Goal: Use online tool/utility: Utilize a website feature to perform a specific function

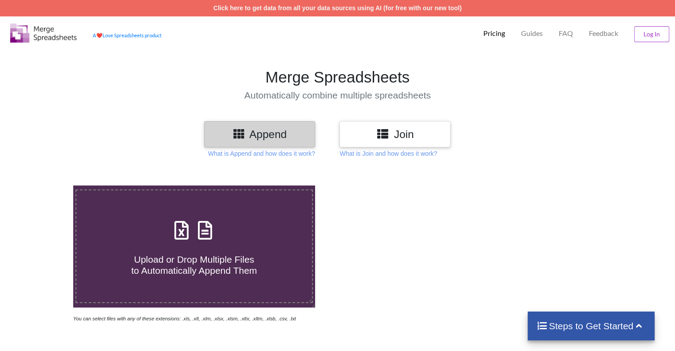
scroll to position [44, 0]
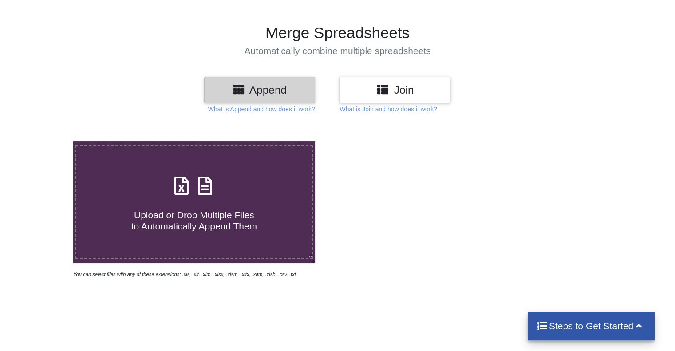
click at [237, 231] on span "Upload or Drop Multiple Files to Automatically Append Them" at bounding box center [194, 220] width 126 height 21
click at [46, 141] on input "Upload or Drop Multiple Files to Automatically Append Them" at bounding box center [46, 141] width 0 height 0
type input "C:\fakepath\MSC71 Show TG-427.xlsx"
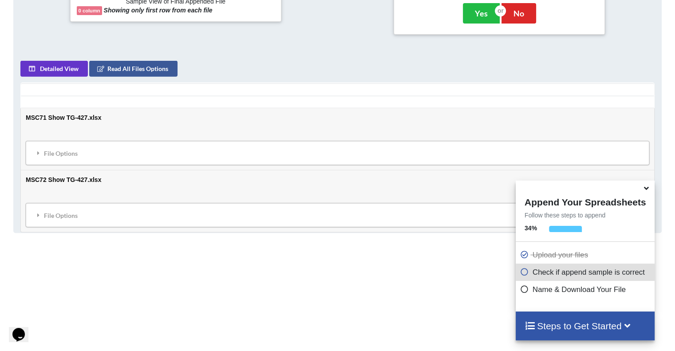
scroll to position [395, 0]
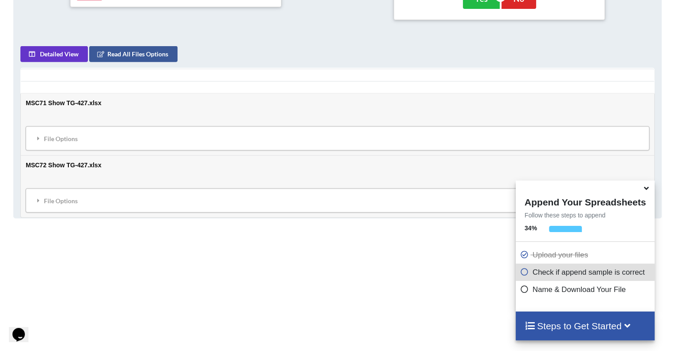
click at [155, 143] on div "File Options" at bounding box center [337, 138] width 619 height 19
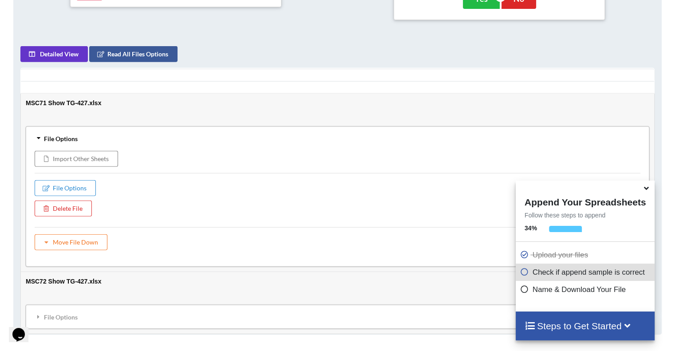
click at [155, 143] on div "File Options" at bounding box center [337, 138] width 619 height 19
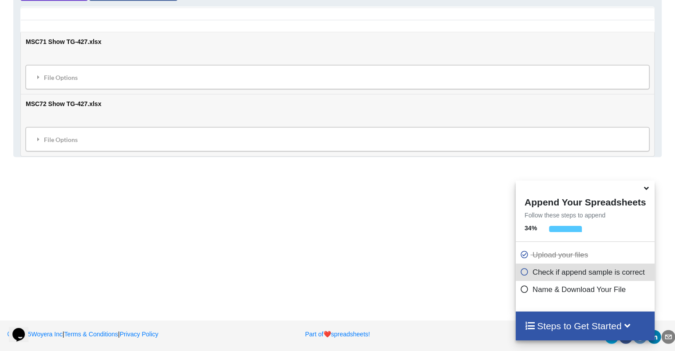
scroll to position [456, 0]
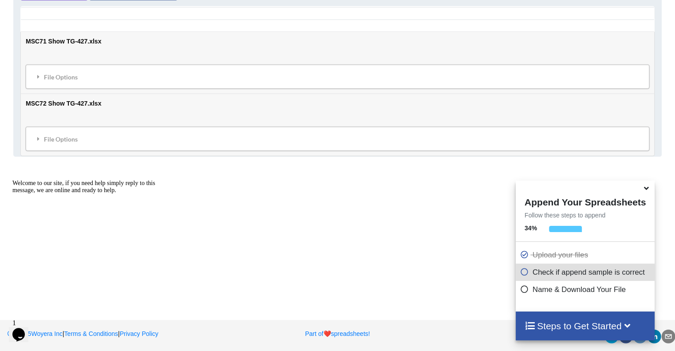
click at [649, 191] on icon at bounding box center [646, 187] width 9 height 8
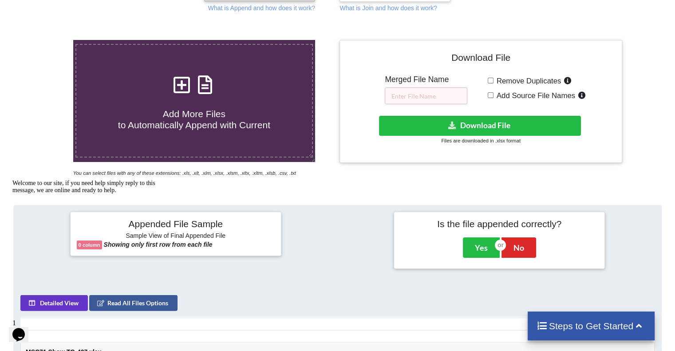
scroll to position [101, 0]
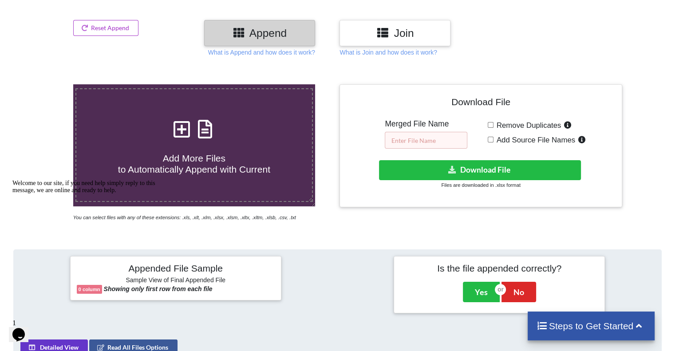
click at [425, 136] on input "text" at bounding box center [426, 140] width 83 height 17
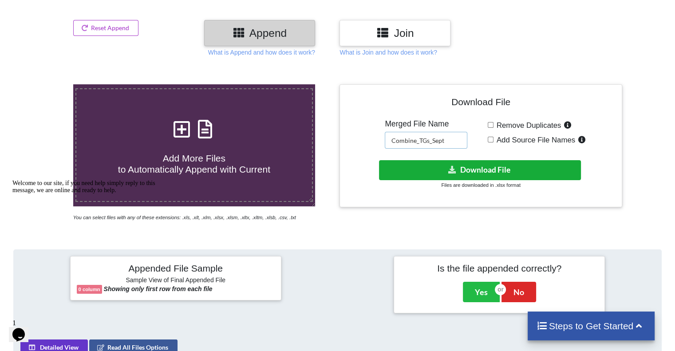
type input "Combine_TGs_Sept"
click at [481, 164] on button "Download File" at bounding box center [480, 170] width 202 height 20
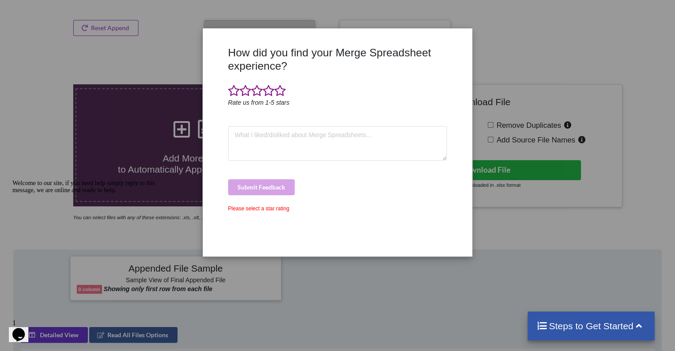
click at [499, 56] on div "How did you find your Merge Spreadsheet experience? Rate us from 1-5 stars Subm…" at bounding box center [337, 175] width 675 height 351
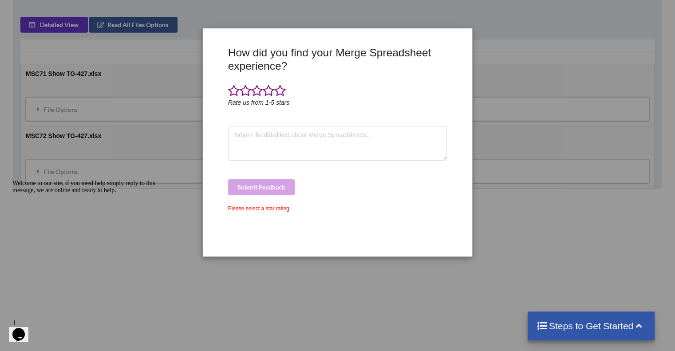
scroll to position [412, 0]
click at [280, 134] on textarea at bounding box center [337, 143] width 219 height 35
type textarea "sdsadsdsdsdsdsds"
click at [250, 93] on span at bounding box center [246, 91] width 12 height 12
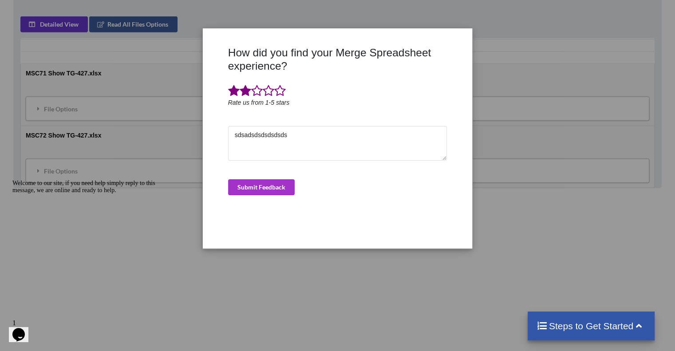
click at [241, 93] on span at bounding box center [246, 91] width 12 height 12
click at [268, 181] on button "Submit Feedback" at bounding box center [261, 187] width 67 height 16
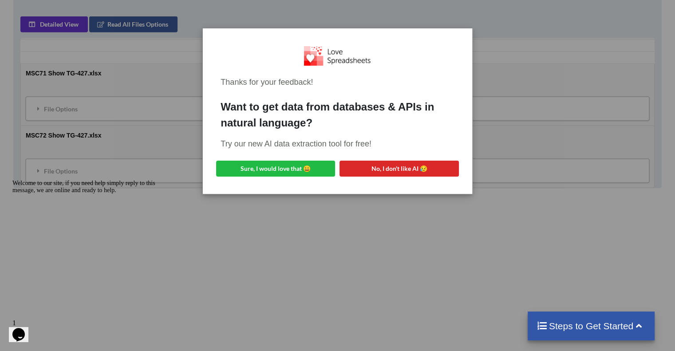
click at [295, 178] on div "Thanks for your feedback! Want to get data from databases & APIs in natural lan…" at bounding box center [337, 111] width 255 height 151
click at [297, 171] on button "Sure, I would love that 😀" at bounding box center [275, 169] width 119 height 16
click at [432, 166] on button "No, I don't like AI 😥" at bounding box center [399, 169] width 119 height 16
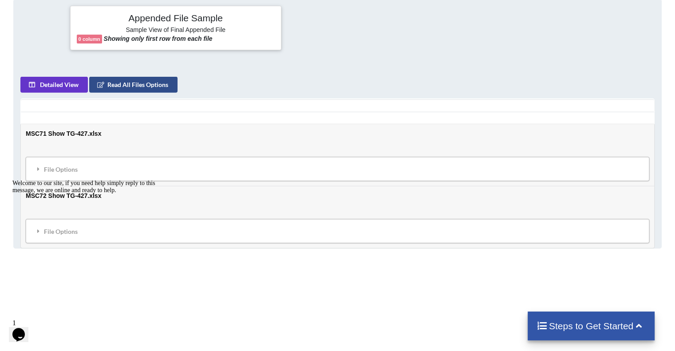
scroll to position [368, 0]
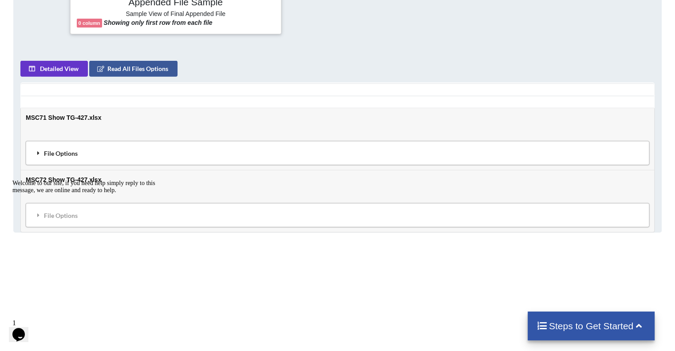
click at [118, 151] on div "File Options" at bounding box center [337, 152] width 619 height 19
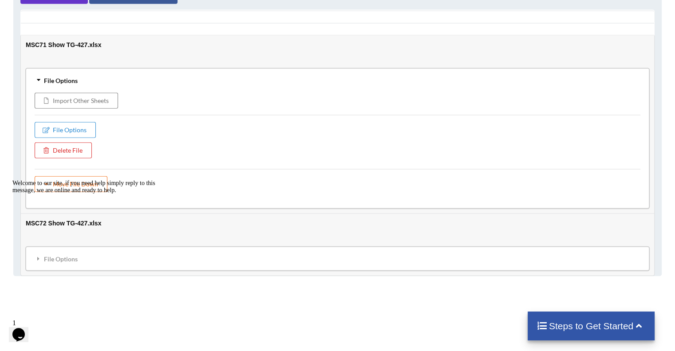
scroll to position [456, 0]
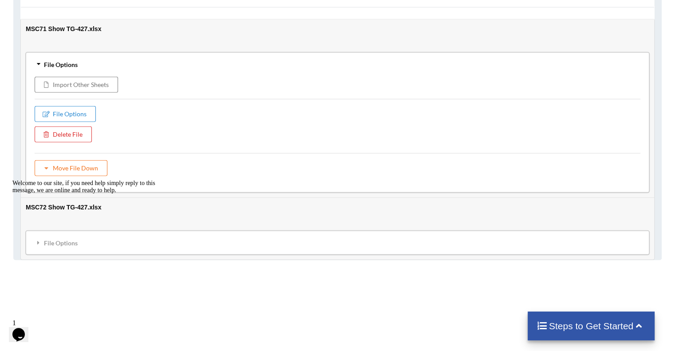
click at [188, 291] on div "Add More Files to Automatically Append with Current You can select files with a…" at bounding box center [337, 57] width 675 height 695
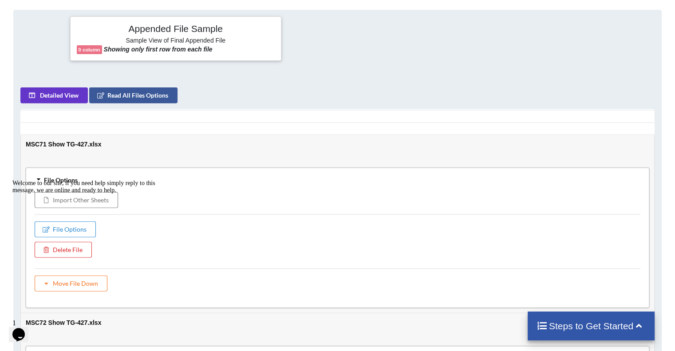
scroll to position [338, 0]
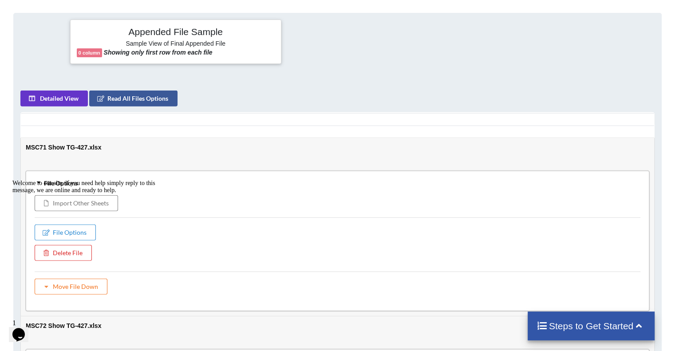
click at [136, 147] on td "MSC71 Show TG-427.xlsx File Options Import Other Sheets File Options Delete Fil…" at bounding box center [338, 227] width 634 height 178
click at [114, 93] on button "Read All Files Options" at bounding box center [133, 98] width 88 height 16
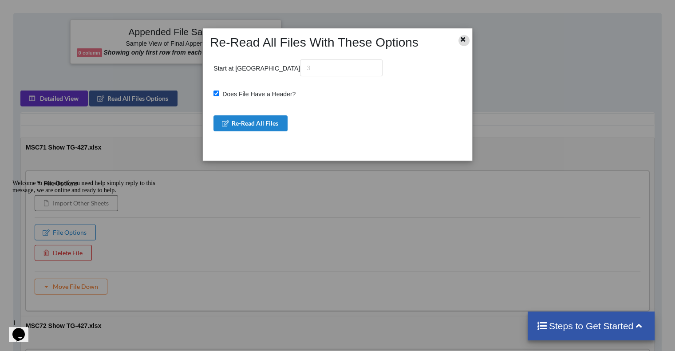
click at [464, 39] on icon at bounding box center [464, 38] width 8 height 6
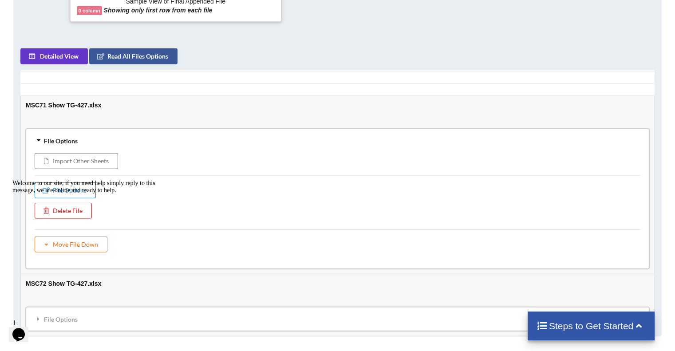
scroll to position [382, 0]
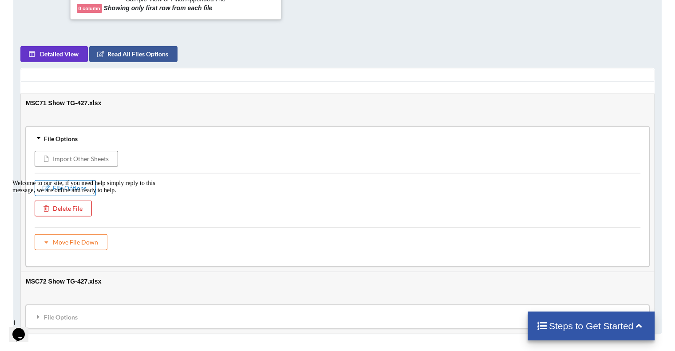
click at [78, 194] on div "Welcome to our site, if you need help simply reply to this message, we are onli…" at bounding box center [92, 187] width 160 height 14
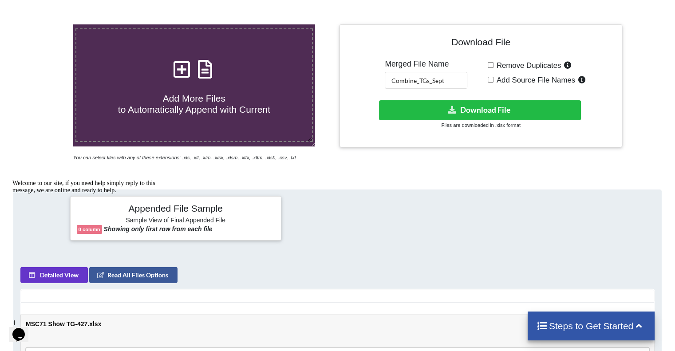
scroll to position [160, 0]
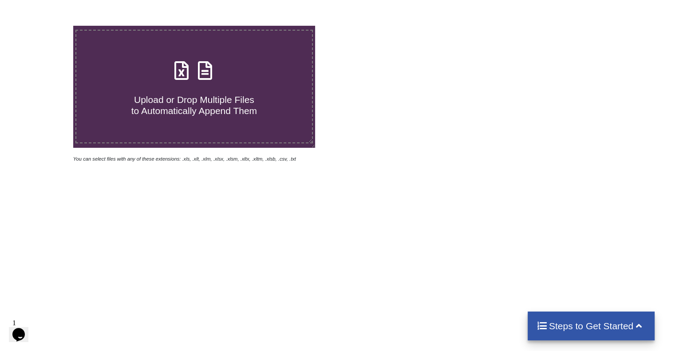
scroll to position [204, 0]
